Goal: Book appointment/travel/reservation

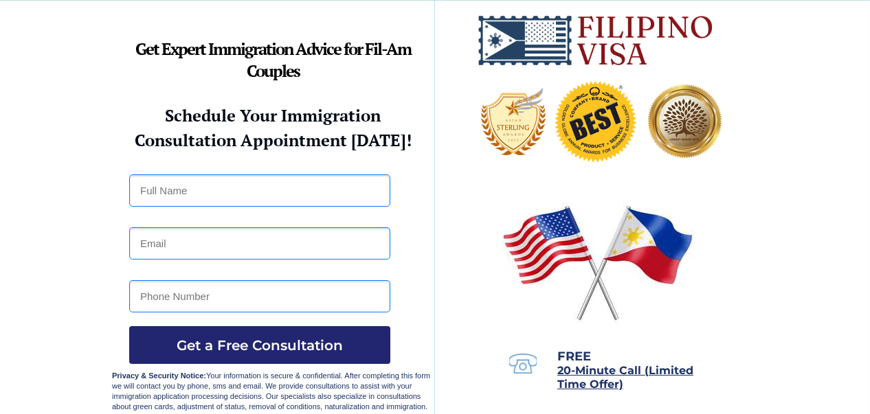
click at [349, 110] on strong "Schedule Your Immigration" at bounding box center [274, 115] width 216 height 22
drag, startPoint x: 0, startPoint y: 0, endPoint x: 366, endPoint y: 110, distance: 381.8
click at [366, 110] on strong "Schedule Your Immigration" at bounding box center [274, 115] width 216 height 22
drag, startPoint x: 366, startPoint y: 110, endPoint x: 392, endPoint y: 146, distance: 44.8
click at [392, 146] on strong "Consultation Appointment [DATE]!" at bounding box center [273, 140] width 277 height 22
